Goal: Task Accomplishment & Management: Use online tool/utility

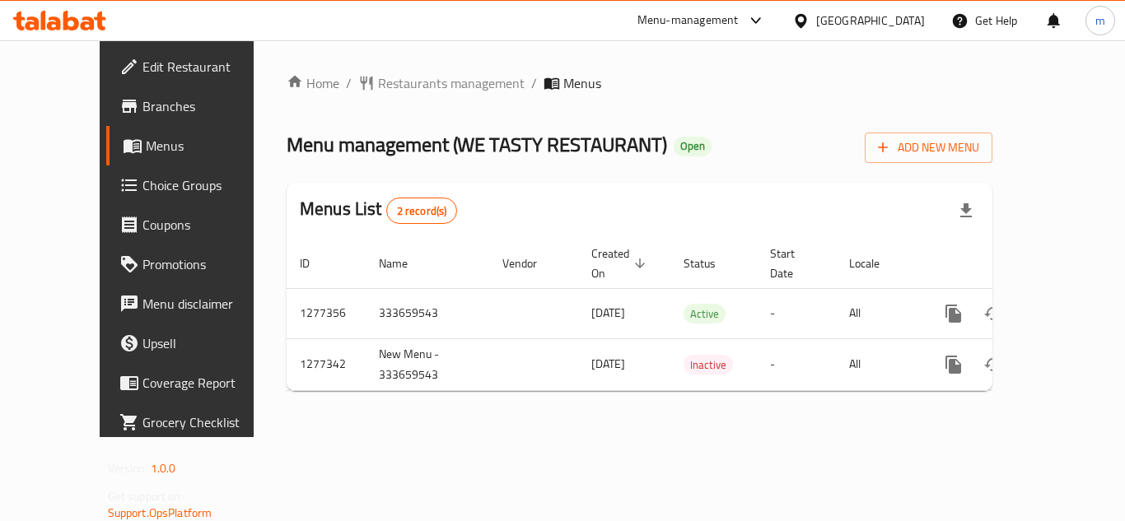
click at [91, 30] on div at bounding box center [59, 21] width 93 height 20
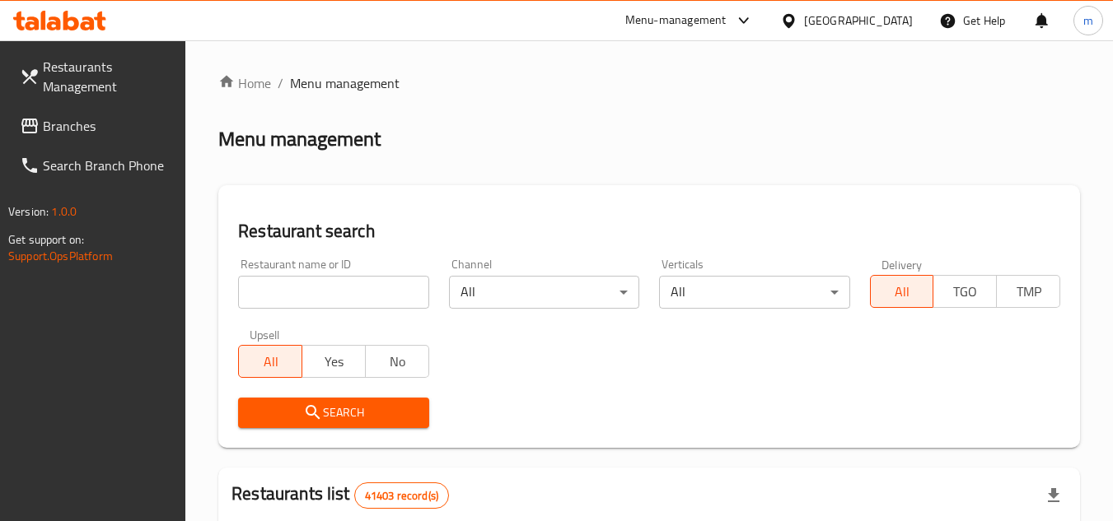
click at [305, 289] on input "search" at bounding box center [333, 292] width 190 height 33
paste input "749804"
type input "749804"
click at [119, 148] on link "Search Branch Phone" at bounding box center [97, 166] width 180 height 40
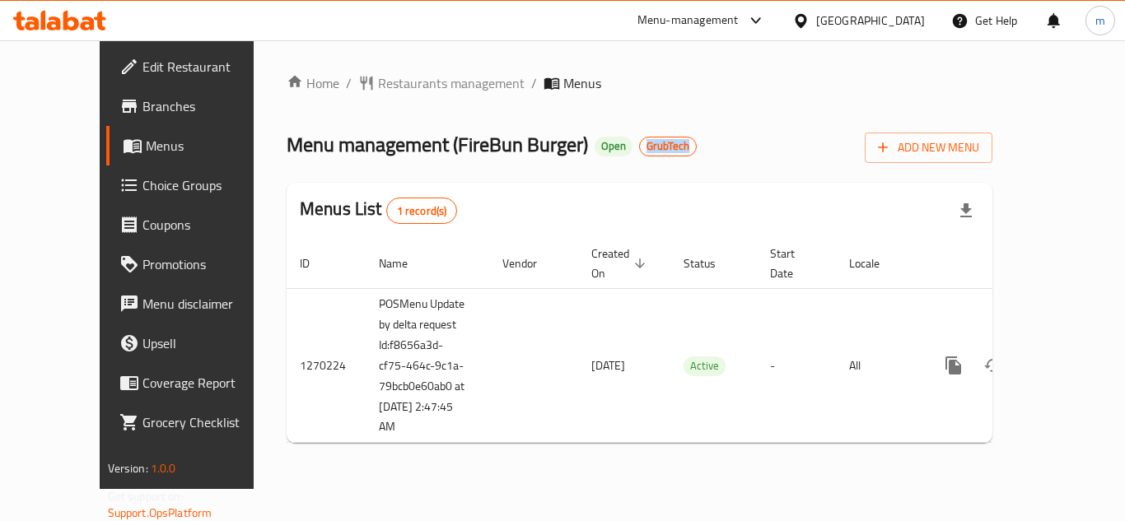
drag, startPoint x: 576, startPoint y: 149, endPoint x: 635, endPoint y: 149, distance: 59.3
click at [633, 148] on h2 "Menu management ( FireBun Burger ) Open GrubTech" at bounding box center [492, 145] width 410 height 26
click at [637, 150] on div "Menu management ( FireBun Burger ) Open GrubTech Add New Menu" at bounding box center [640, 144] width 706 height 37
click at [640, 149] on span "GrubTech" at bounding box center [668, 146] width 56 height 14
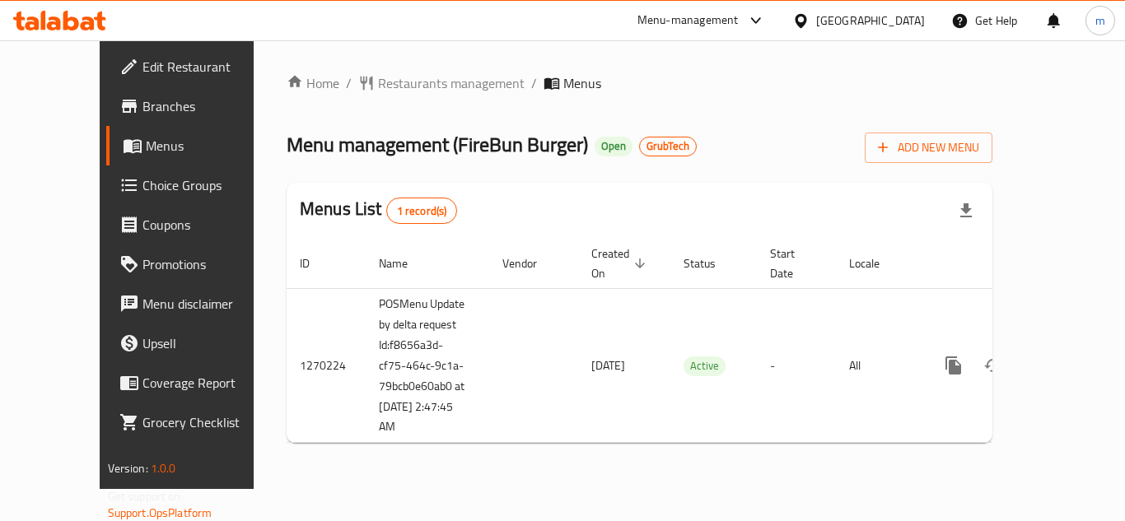
click at [640, 149] on span "GrubTech" at bounding box center [668, 146] width 56 height 14
click at [687, 169] on div "Home / Restaurants management / Menus Menu management ( FireBun Burger ) Open G…" at bounding box center [640, 264] width 706 height 383
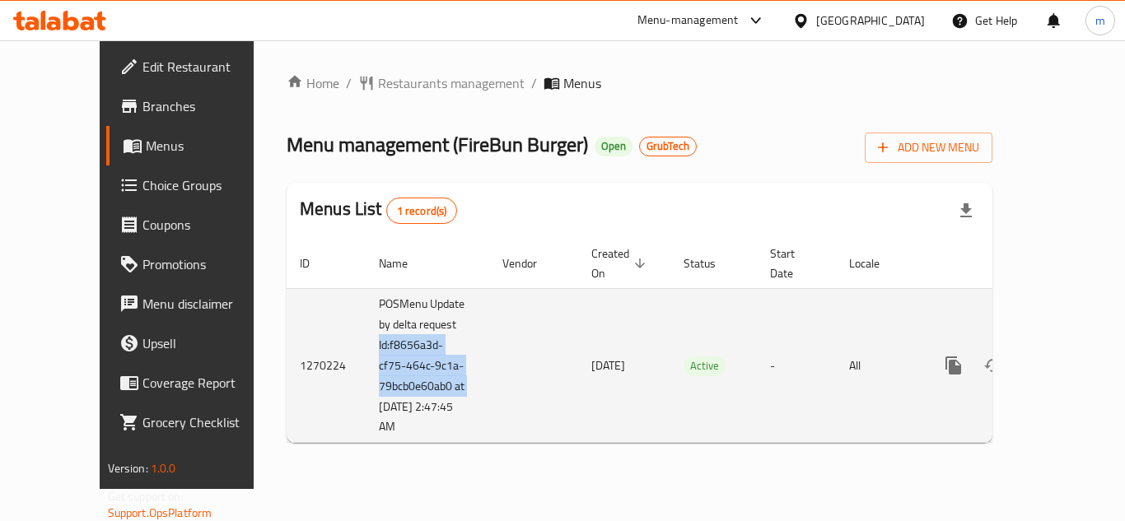
drag, startPoint x: 397, startPoint y: 306, endPoint x: 301, endPoint y: 386, distance: 125.2
click at [366, 386] on td "POSMenu Update by delta request Id:f8656a3d-cf75-464c-9c1a-79bcb0e60ab0 at 9/17…" at bounding box center [428, 365] width 124 height 155
click at [375, 305] on td "POSMenu Update by delta request Id:f8656a3d-cf75-464c-9c1a-79bcb0e60ab0 at 9/17…" at bounding box center [428, 365] width 124 height 155
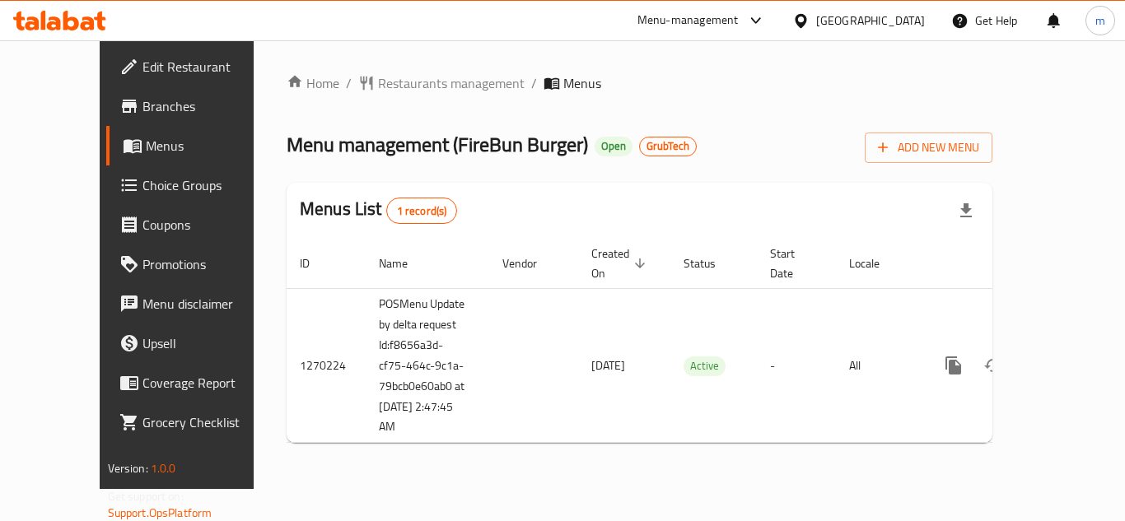
click at [86, 16] on icon at bounding box center [59, 21] width 93 height 20
